Goal: Task Accomplishment & Management: Manage account settings

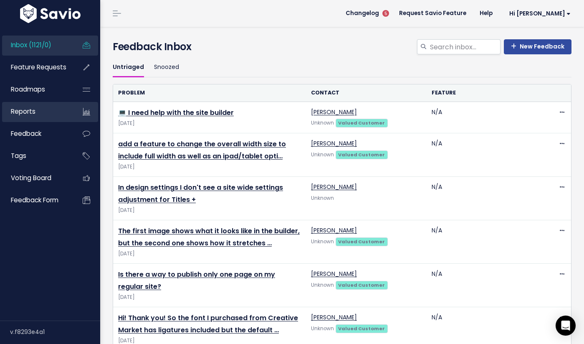
click at [61, 116] on link "Reports" at bounding box center [35, 111] width 67 height 19
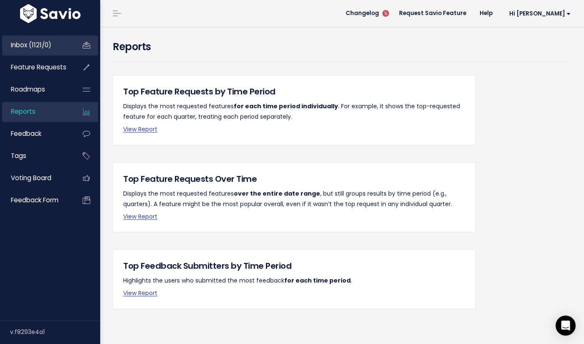
click at [46, 47] on span "Inbox (1121/0)" at bounding box center [31, 45] width 41 height 9
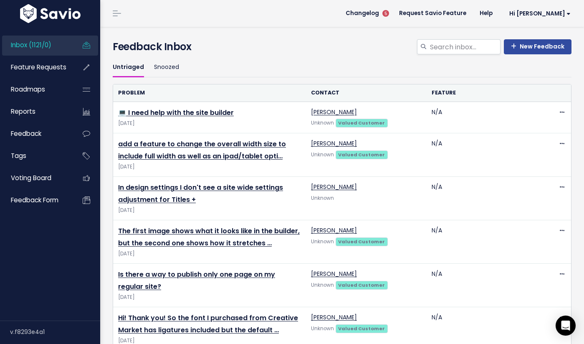
click at [118, 15] on link at bounding box center [116, 14] width 13 height 8
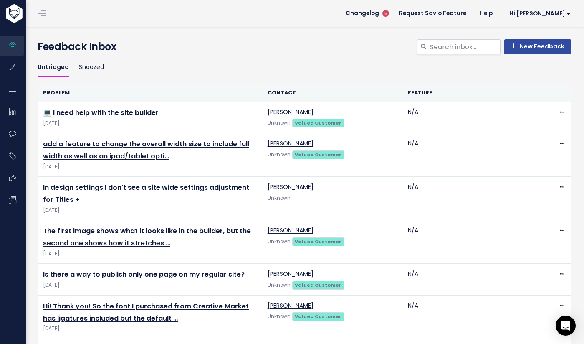
click at [42, 10] on link at bounding box center [41, 14] width 13 height 8
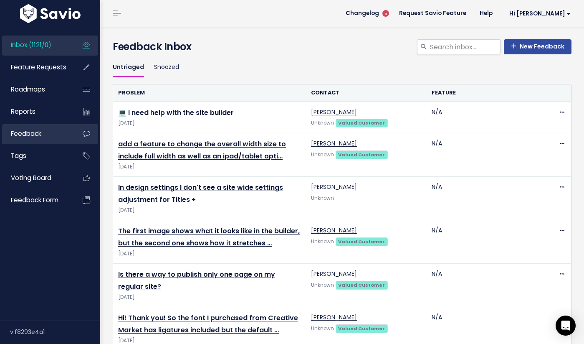
click at [49, 132] on link "Feedback" at bounding box center [35, 133] width 67 height 19
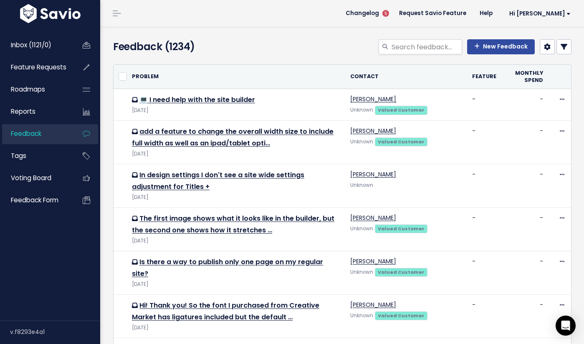
click at [565, 50] on link at bounding box center [564, 46] width 15 height 15
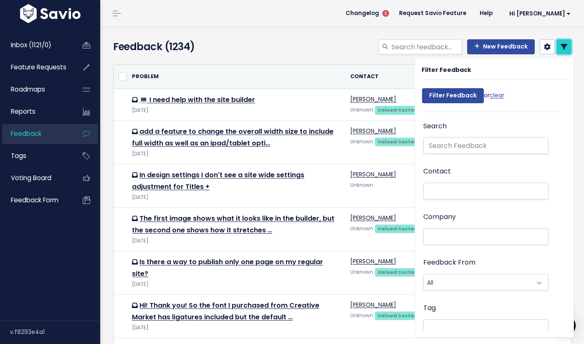
click at [565, 50] on link at bounding box center [564, 46] width 15 height 15
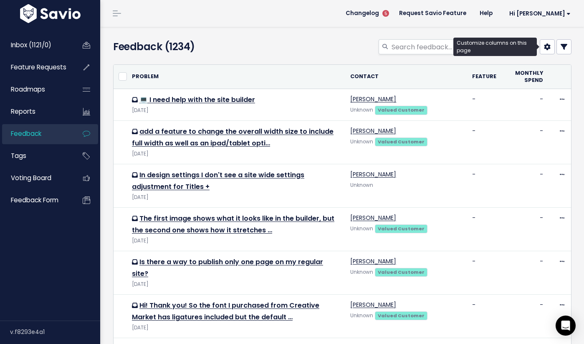
click at [551, 49] on link at bounding box center [547, 46] width 15 height 15
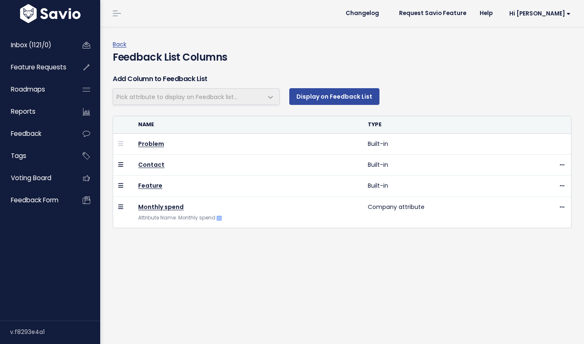
select select
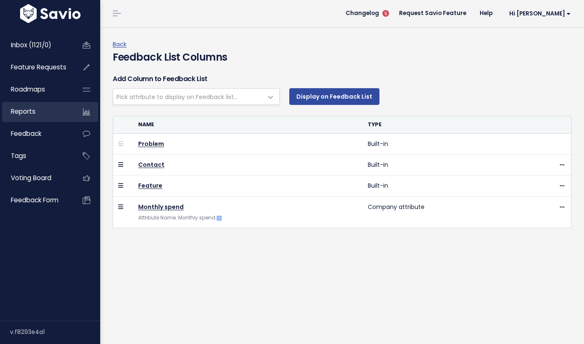
click at [38, 109] on link "Reports" at bounding box center [35, 111] width 67 height 19
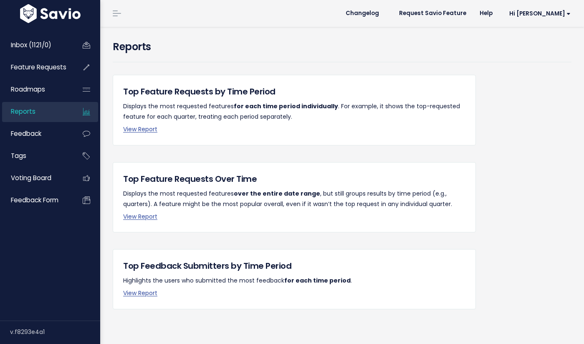
scroll to position [8, 0]
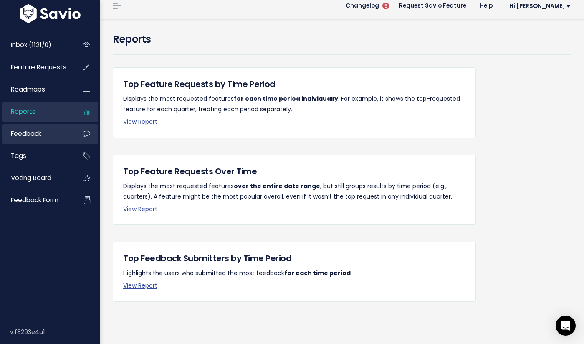
click at [51, 139] on link "Feedback" at bounding box center [35, 133] width 67 height 19
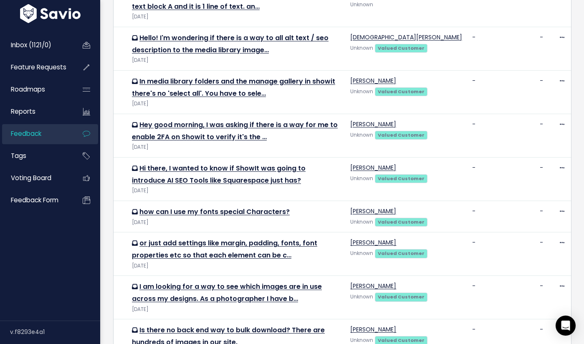
scroll to position [609, 0]
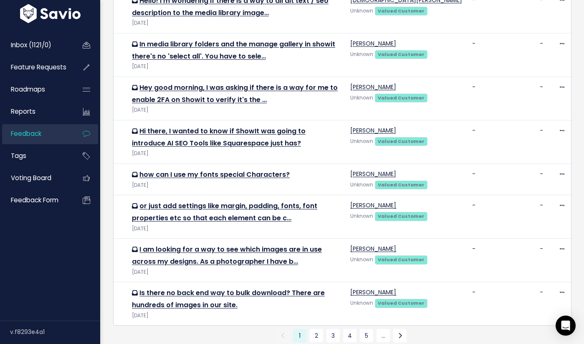
click at [149, 343] on link "Export to CSV" at bounding box center [136, 349] width 38 height 7
